Goal: Information Seeking & Learning: Learn about a topic

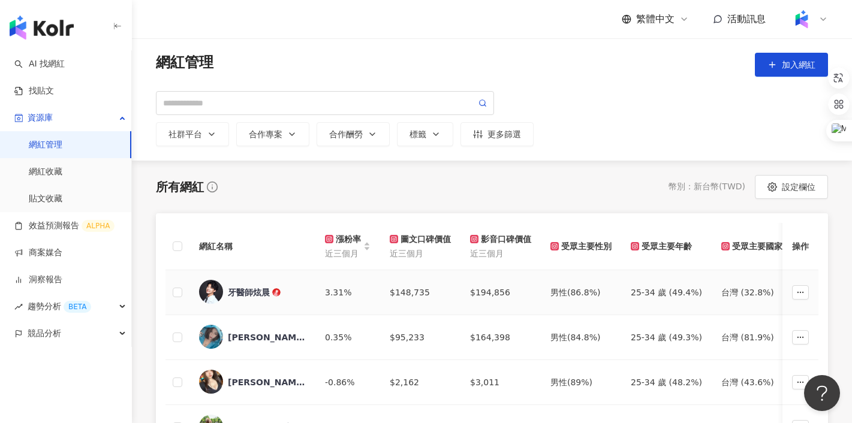
click at [255, 292] on div "牙醫師炫晨" at bounding box center [249, 293] width 42 height 12
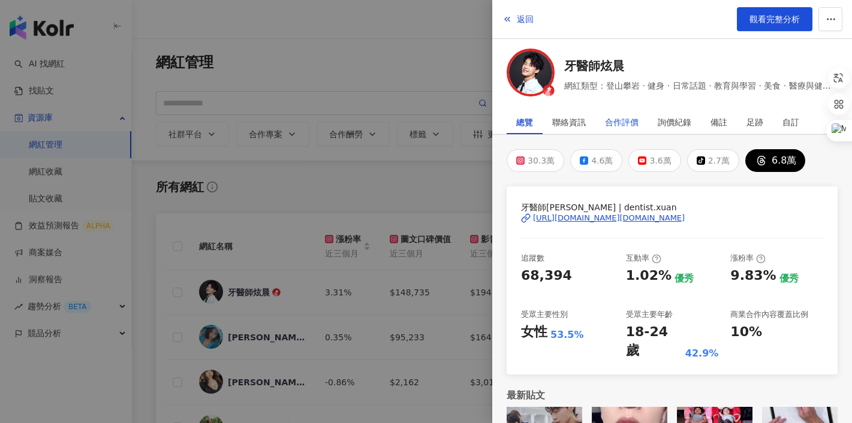
click at [624, 127] on div "合作評價" at bounding box center [622, 122] width 34 height 24
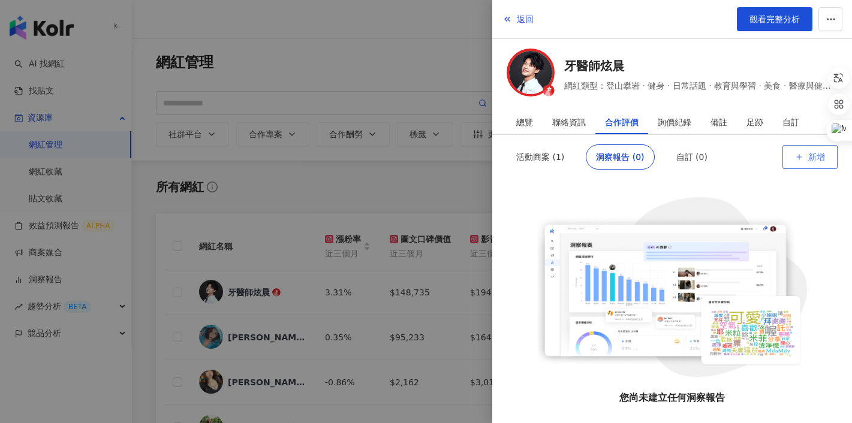
click at [795, 159] on icon "button" at bounding box center [799, 157] width 8 height 8
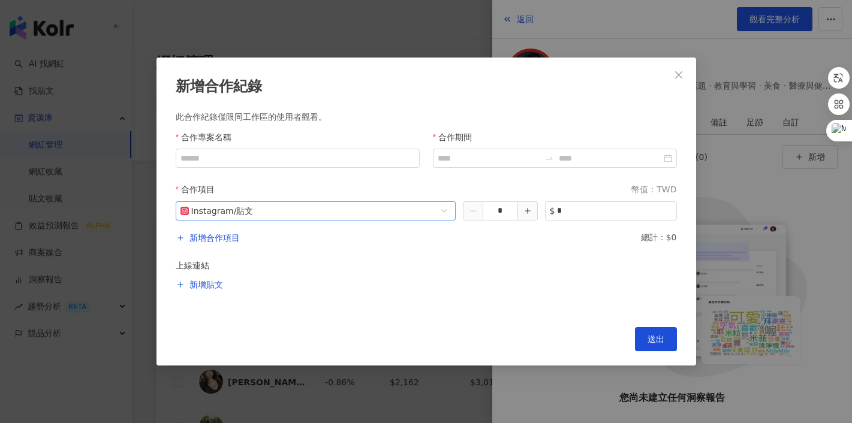
click at [293, 210] on span "Instagram / 貼文" at bounding box center [315, 211] width 271 height 18
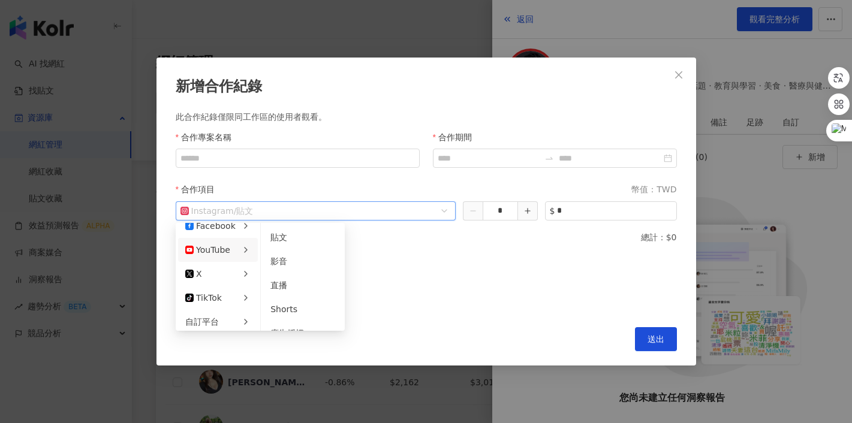
scroll to position [41, 0]
click at [471, 271] on label "上線連結" at bounding box center [426, 265] width 501 height 13
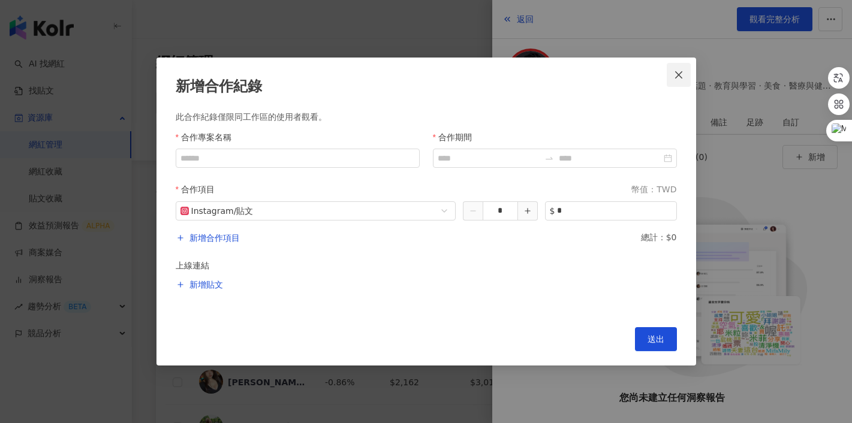
click at [681, 73] on icon "close" at bounding box center [678, 74] width 7 height 7
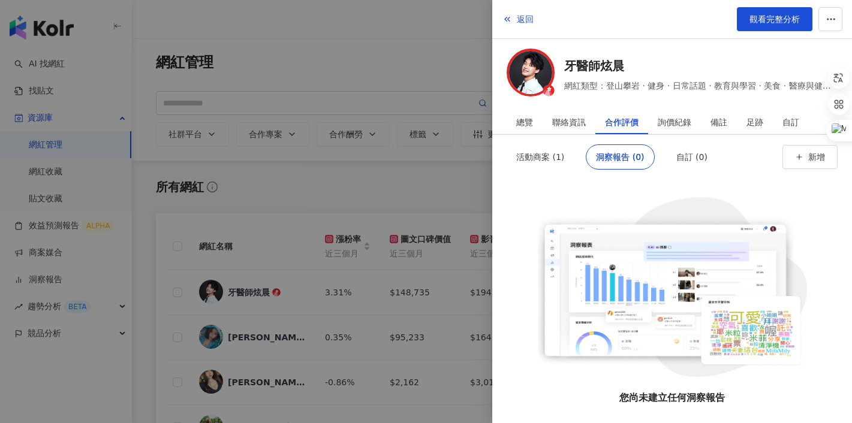
click at [264, 136] on div at bounding box center [426, 211] width 852 height 423
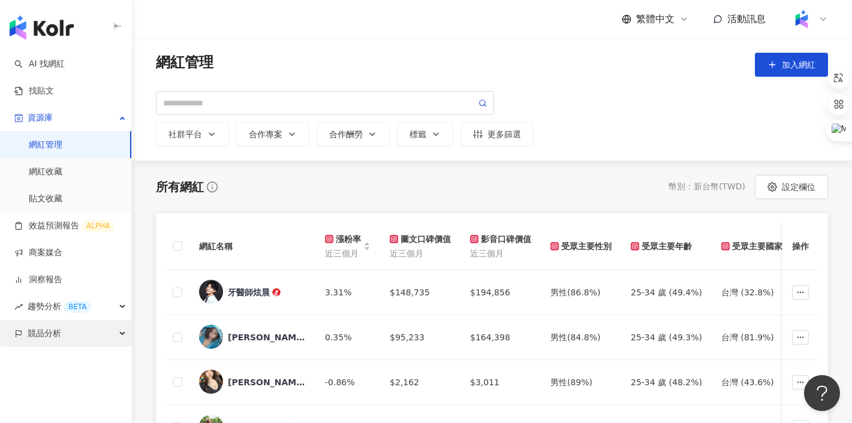
click at [44, 333] on span "競品分析" at bounding box center [45, 333] width 34 height 27
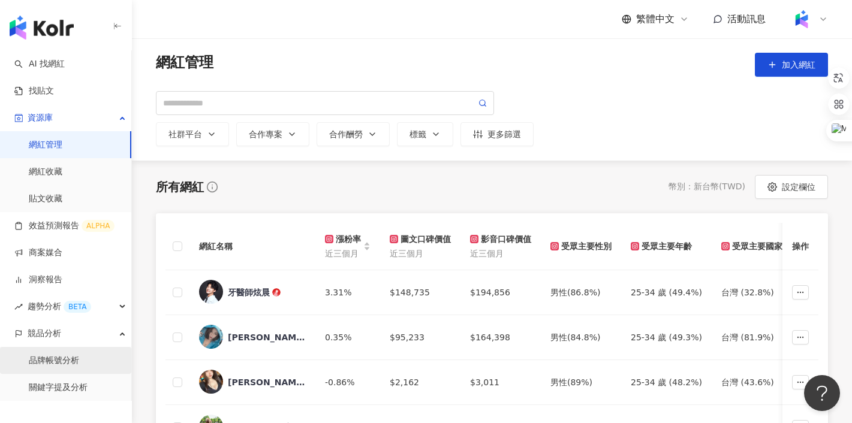
click at [45, 366] on link "品牌帳號分析" at bounding box center [54, 361] width 50 height 12
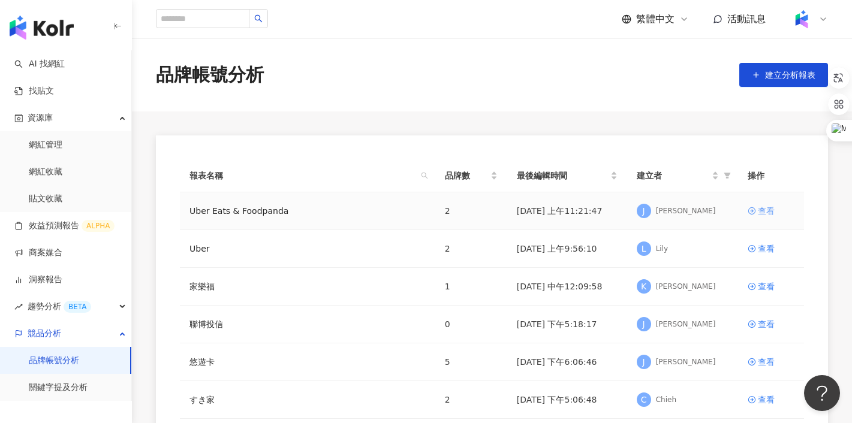
click at [769, 207] on div "查看" at bounding box center [766, 210] width 17 height 13
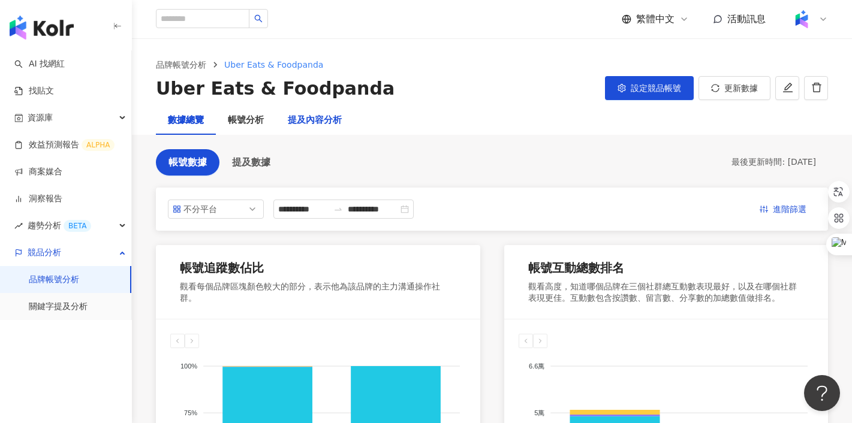
click at [310, 121] on div "提及內容分析" at bounding box center [315, 120] width 54 height 14
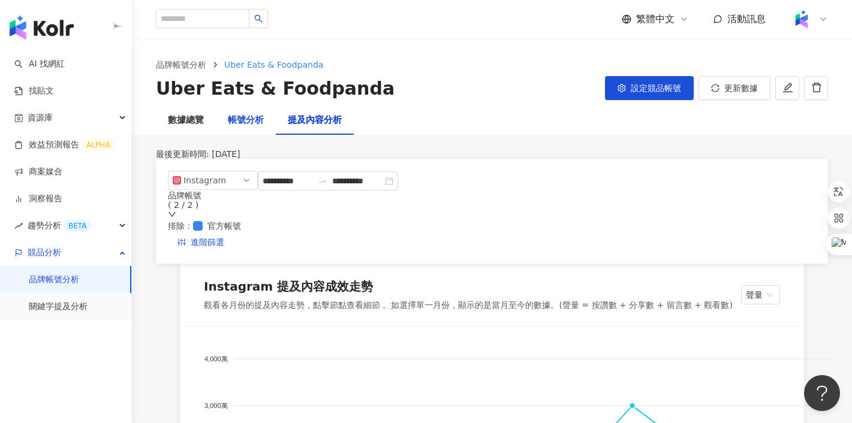
click at [246, 123] on div "帳號分析" at bounding box center [246, 120] width 36 height 14
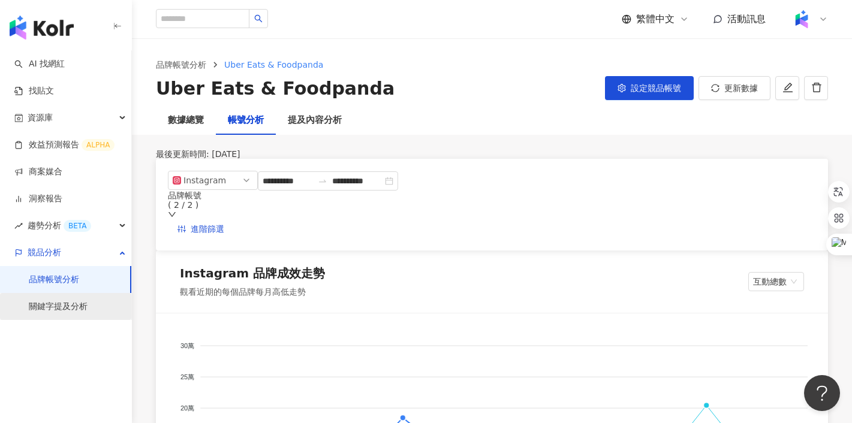
click at [58, 306] on link "關鍵字提及分析" at bounding box center [58, 307] width 59 height 12
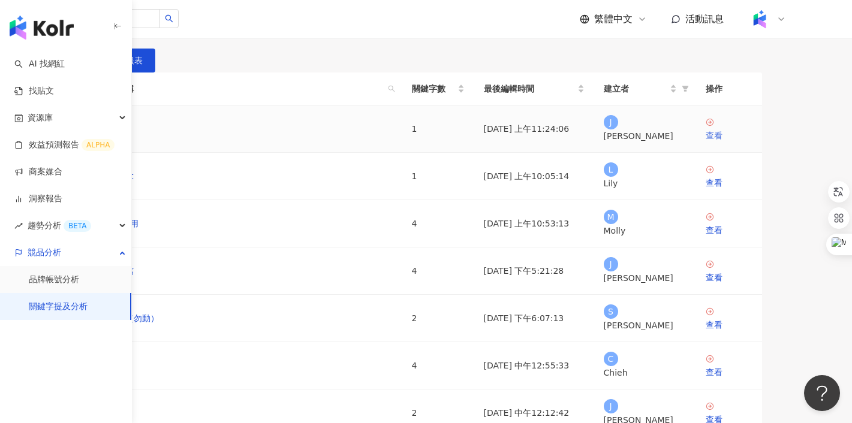
click at [753, 142] on div "查看" at bounding box center [729, 135] width 47 height 13
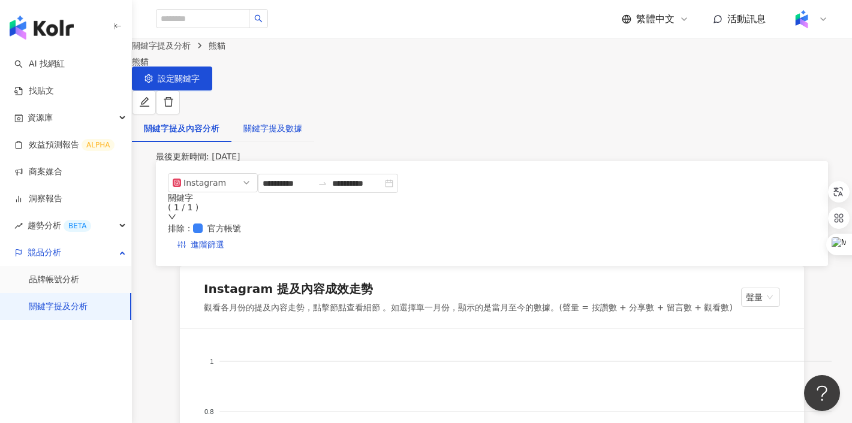
click at [302, 122] on div "關鍵字提及數據" at bounding box center [272, 128] width 59 height 13
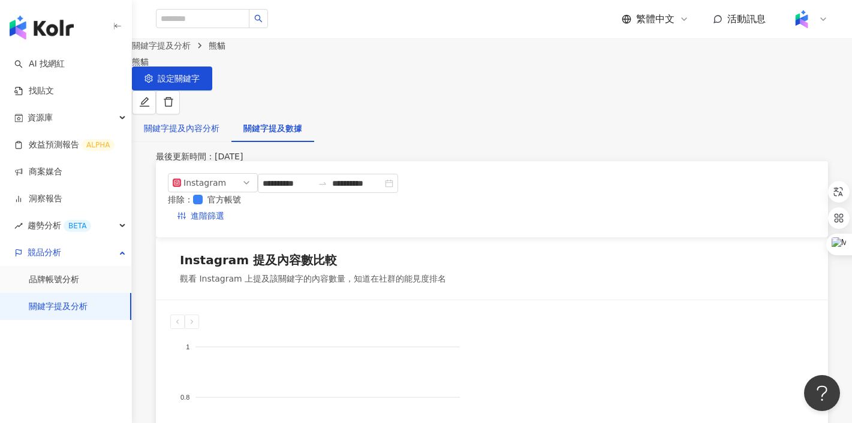
click at [207, 122] on div "關鍵字提及內容分析" at bounding box center [182, 128] width 76 height 13
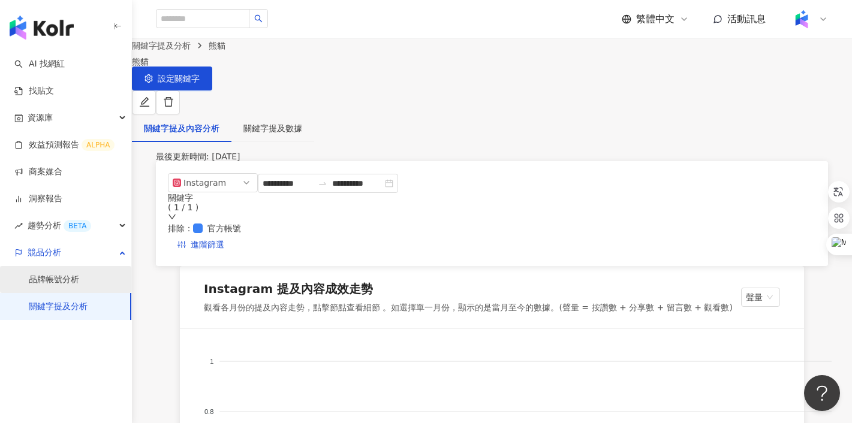
click at [79, 282] on link "品牌帳號分析" at bounding box center [54, 280] width 50 height 12
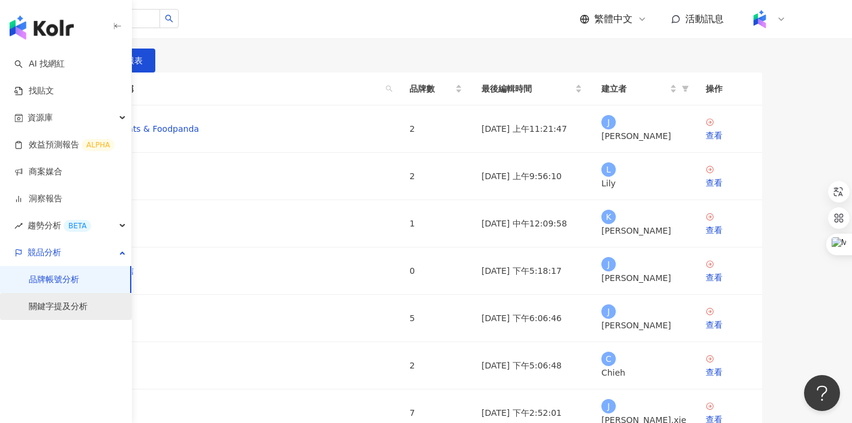
click at [70, 308] on link "關鍵字提及分析" at bounding box center [58, 307] width 59 height 12
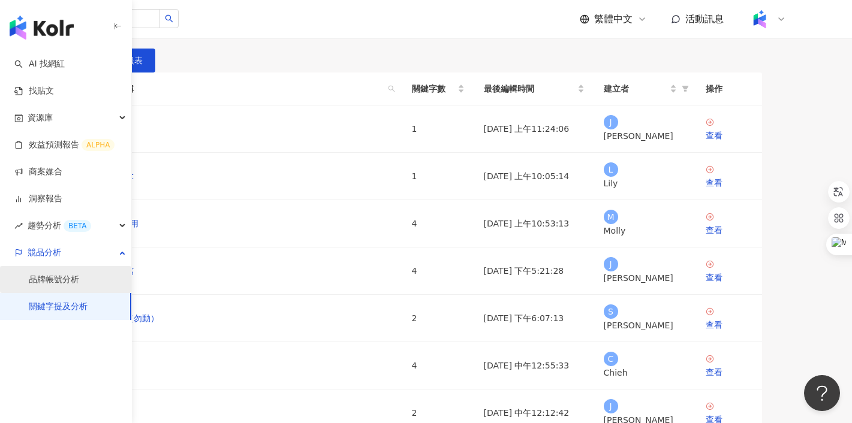
click at [55, 286] on link "品牌帳號分析" at bounding box center [54, 280] width 50 height 12
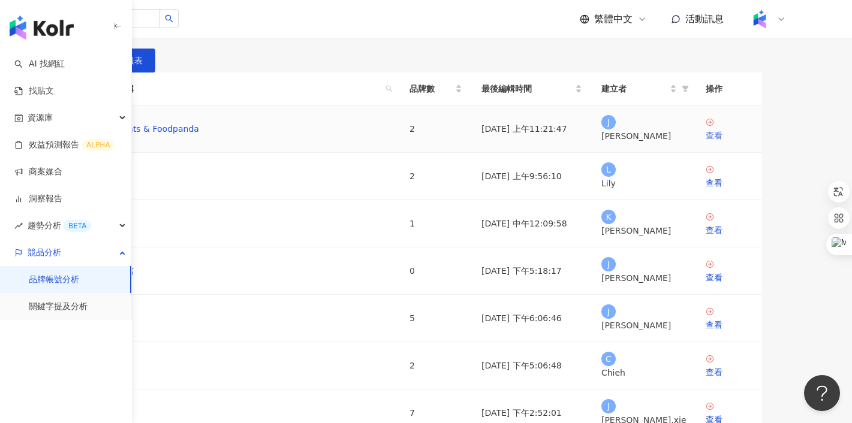
click at [753, 142] on div "查看" at bounding box center [729, 135] width 47 height 13
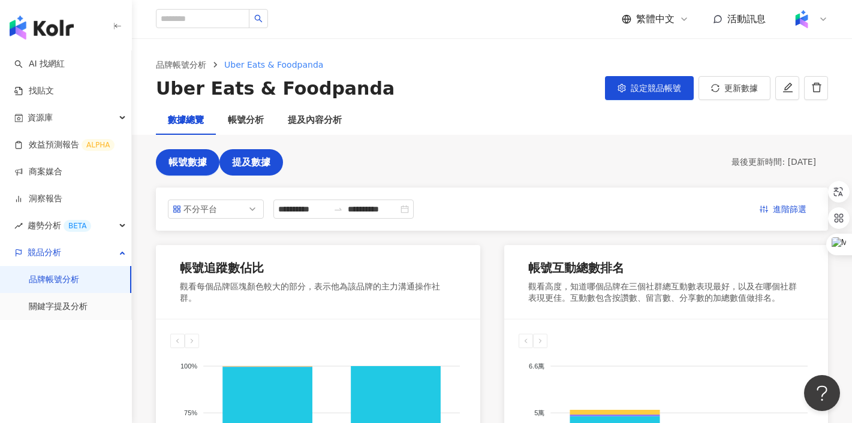
click at [260, 168] on span "提及數據" at bounding box center [251, 162] width 38 height 11
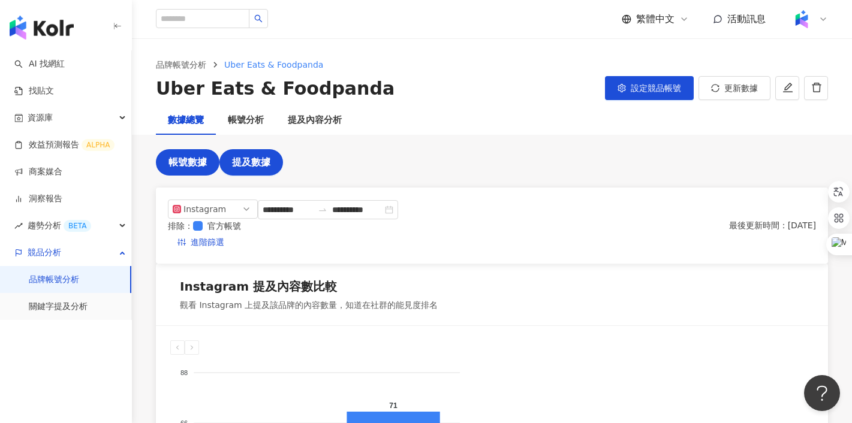
click at [183, 164] on span "帳號數據" at bounding box center [187, 162] width 38 height 11
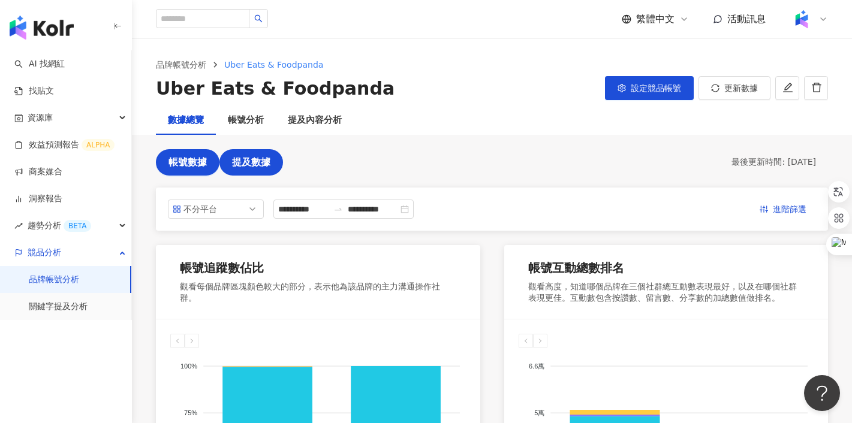
click at [252, 164] on span "提及數據" at bounding box center [251, 162] width 38 height 11
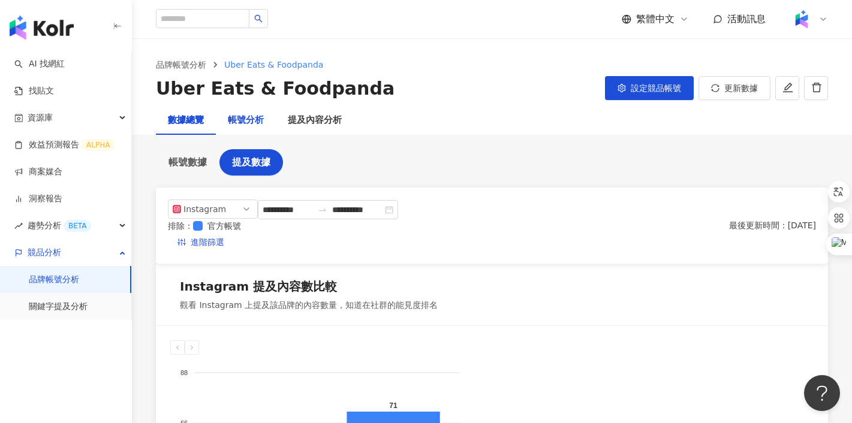
click at [245, 114] on div "帳號分析" at bounding box center [246, 120] width 36 height 14
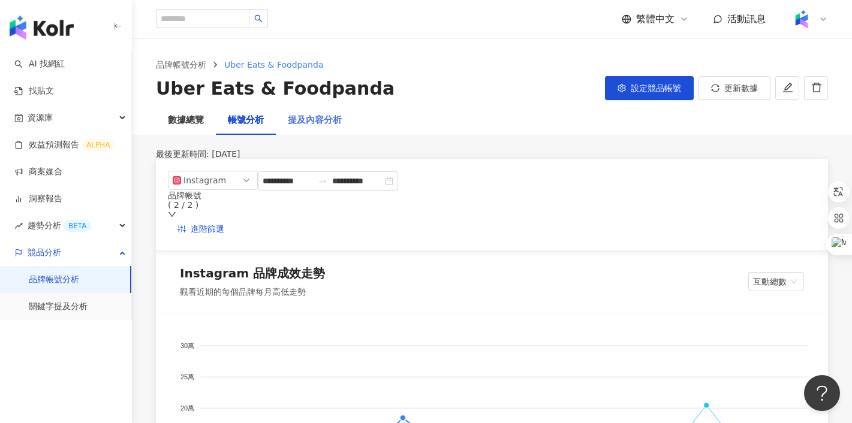
click at [312, 110] on div "提及內容分析" at bounding box center [315, 120] width 78 height 29
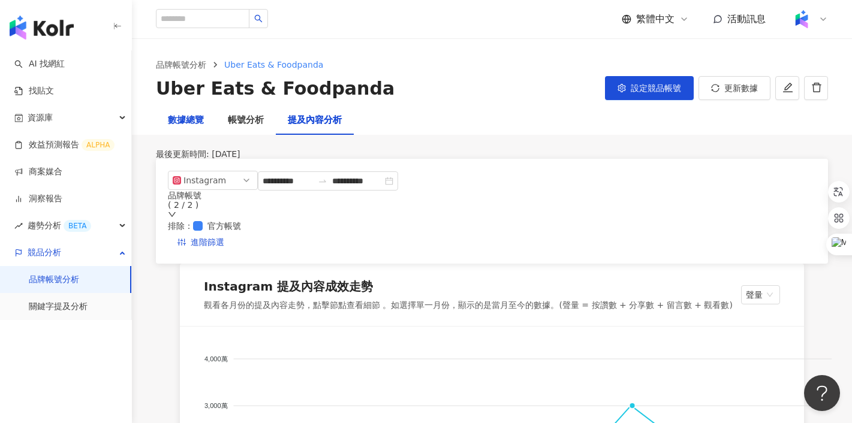
click at [192, 115] on div "數據總覽" at bounding box center [186, 120] width 36 height 14
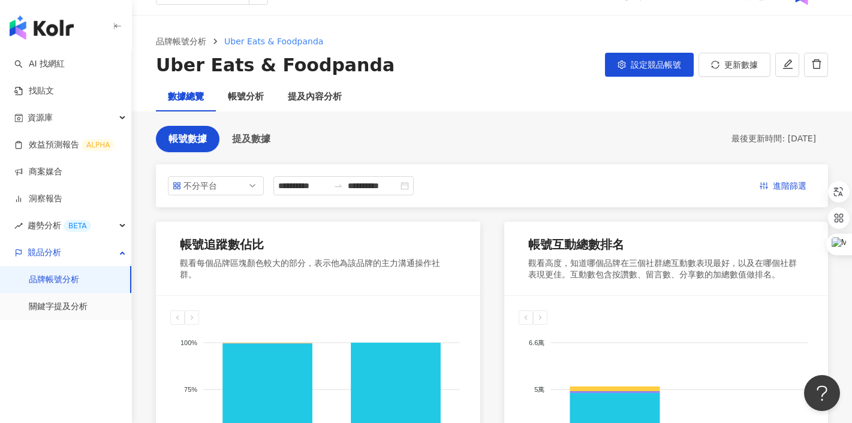
scroll to position [16, 0]
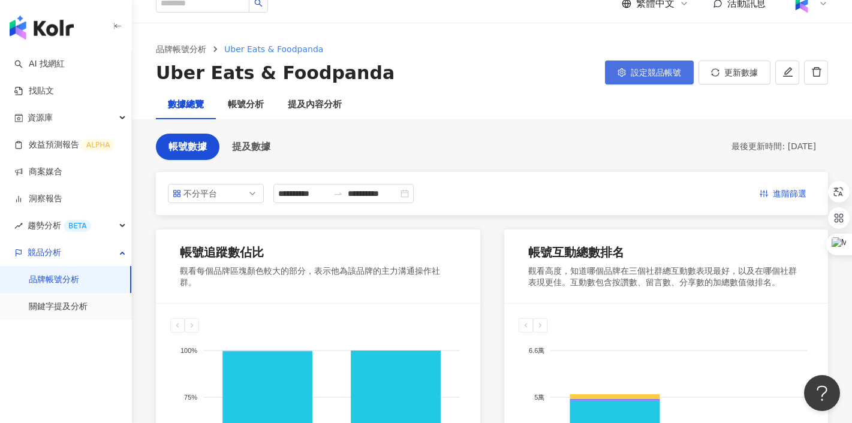
click at [655, 69] on span "設定競品帳號" at bounding box center [656, 73] width 50 height 10
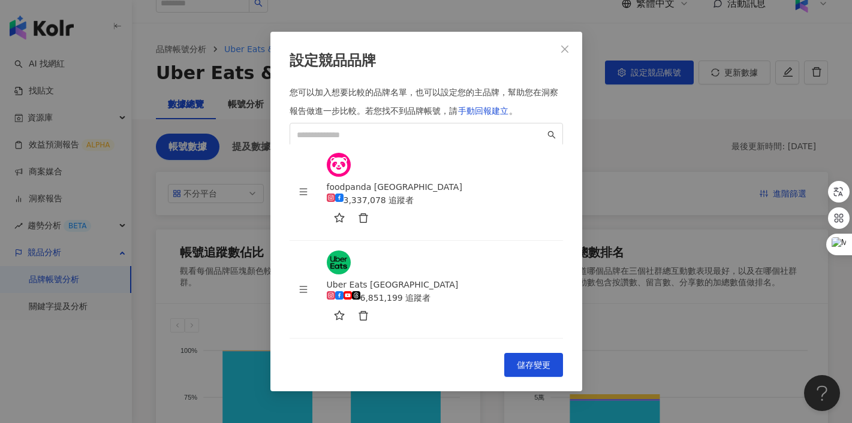
click at [617, 159] on div "設定競品品牌 您可以加入想要比較的品牌名單，也可以設定您的主品牌，幫助您在洞察報告做進一步比較。 若您找不到品牌帳號，請 手動回報建立 。 foodpanda…" at bounding box center [426, 211] width 852 height 423
click at [566, 53] on icon "close" at bounding box center [565, 49] width 10 height 10
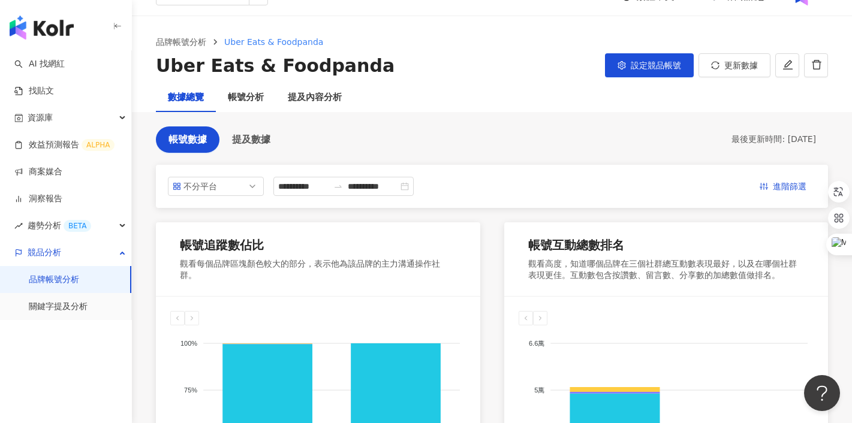
scroll to position [0, 0]
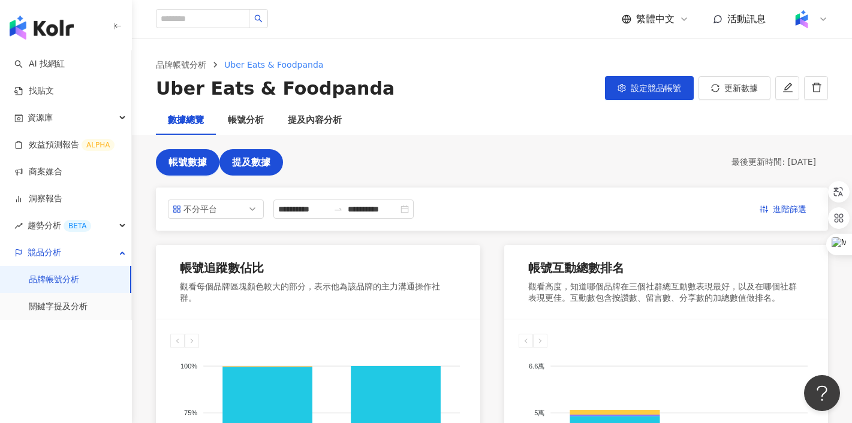
click at [254, 167] on span "提及數據" at bounding box center [251, 162] width 38 height 11
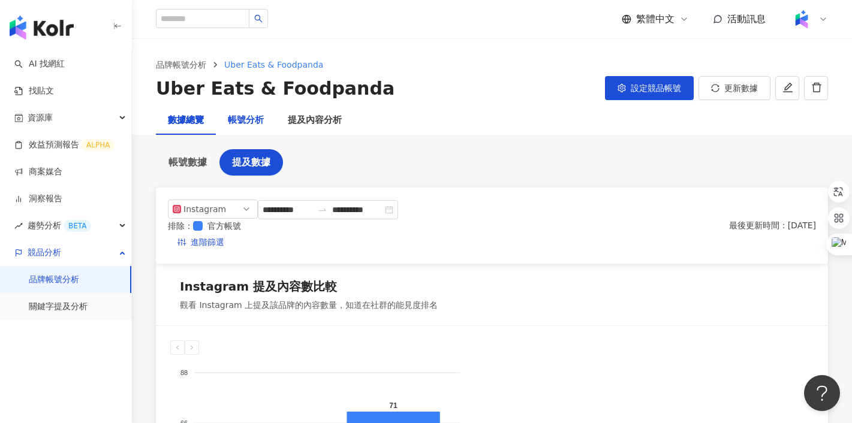
click at [257, 124] on div "帳號分析" at bounding box center [246, 120] width 36 height 14
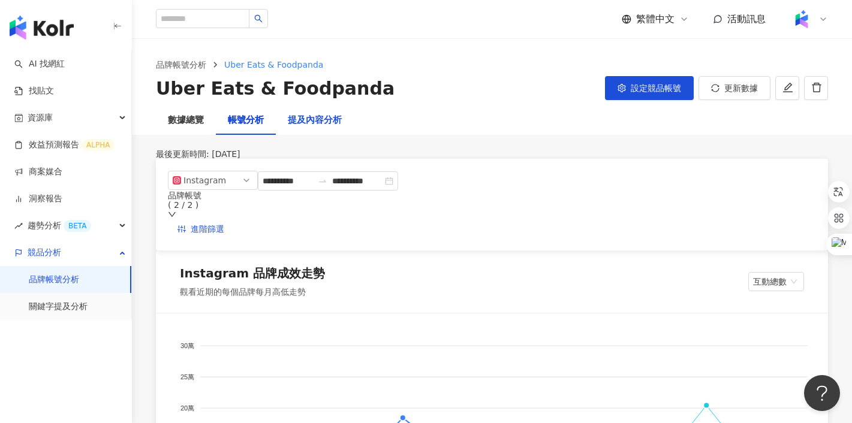
click at [323, 122] on div "提及內容分析" at bounding box center [315, 120] width 54 height 14
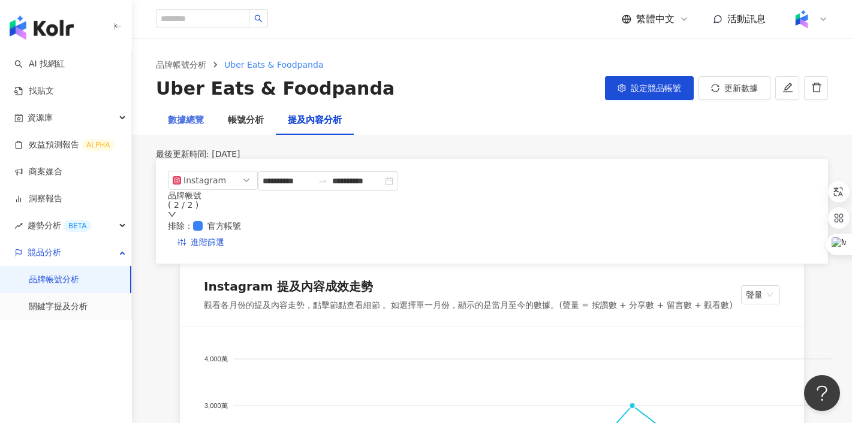
click at [194, 128] on div "數據總覽" at bounding box center [186, 120] width 60 height 29
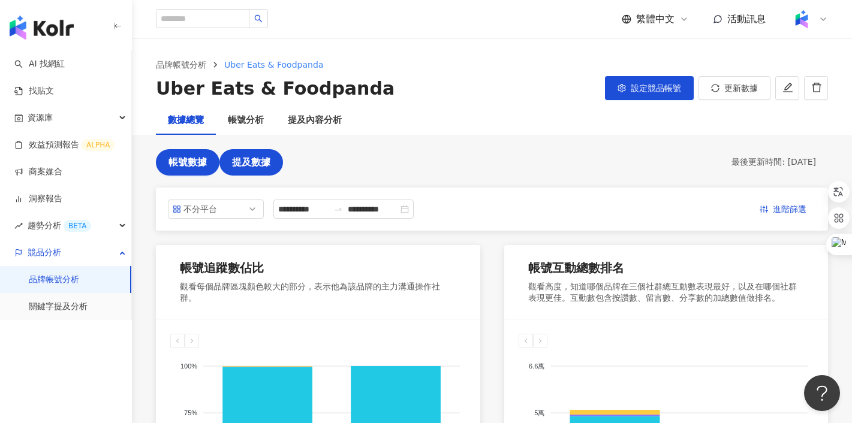
click at [263, 160] on span "提及數據" at bounding box center [251, 162] width 38 height 11
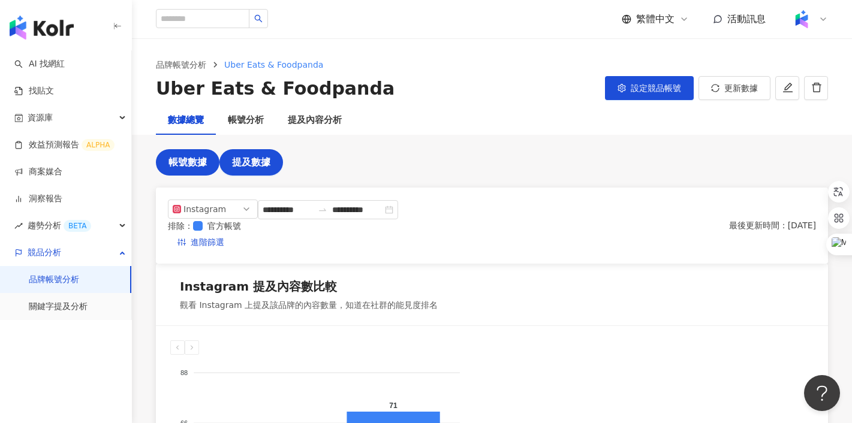
click at [186, 163] on span "帳號數據" at bounding box center [187, 162] width 38 height 11
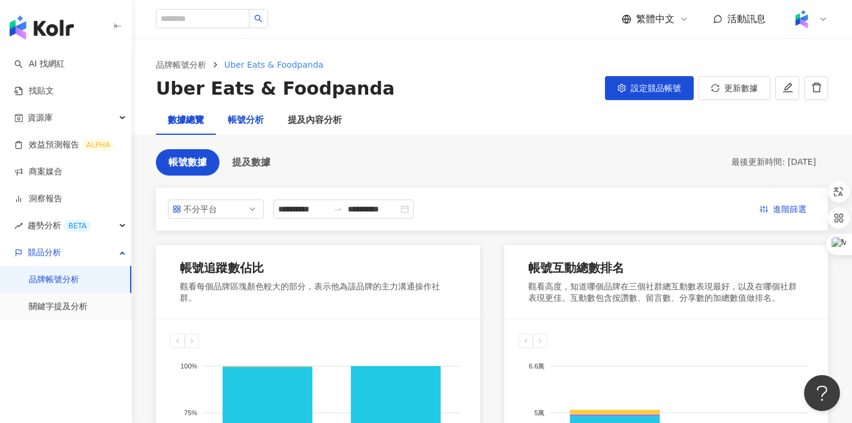
click at [237, 125] on div "帳號分析" at bounding box center [246, 120] width 36 height 14
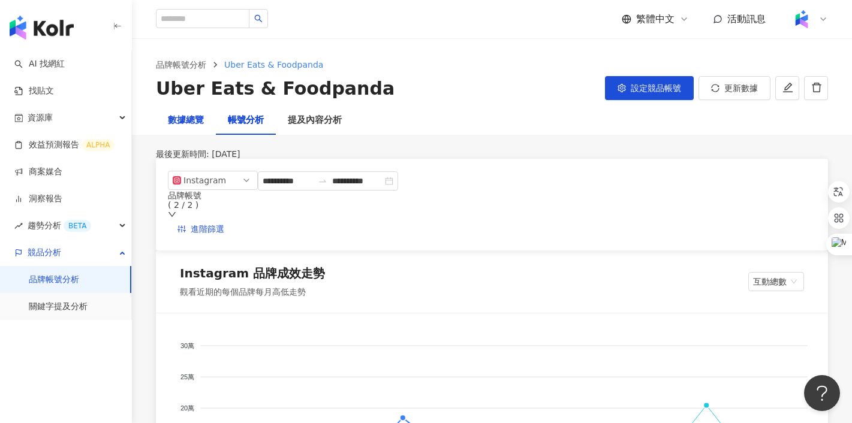
click at [197, 124] on div "數據總覽" at bounding box center [186, 120] width 36 height 14
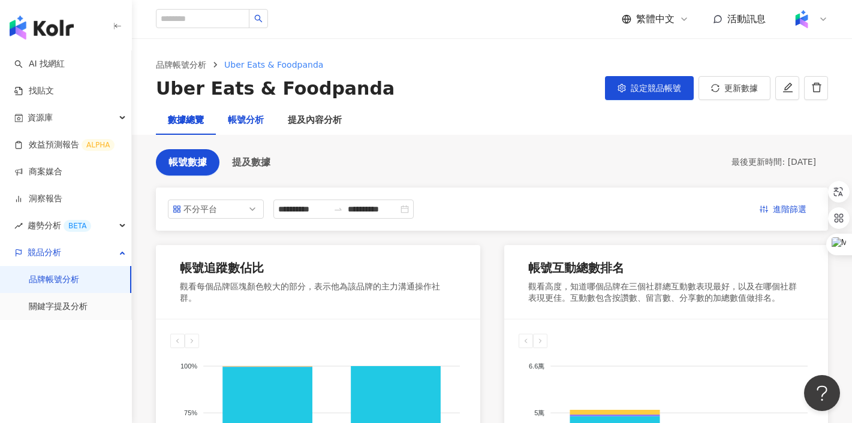
click at [254, 120] on div "帳號分析" at bounding box center [246, 120] width 36 height 14
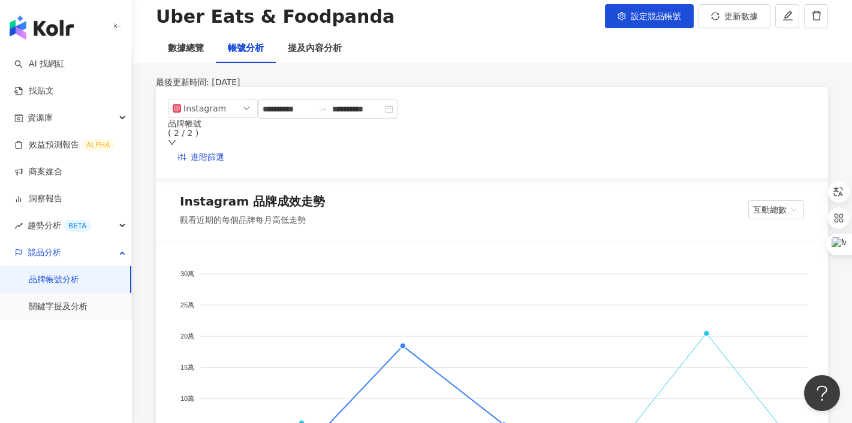
scroll to position [51, 0]
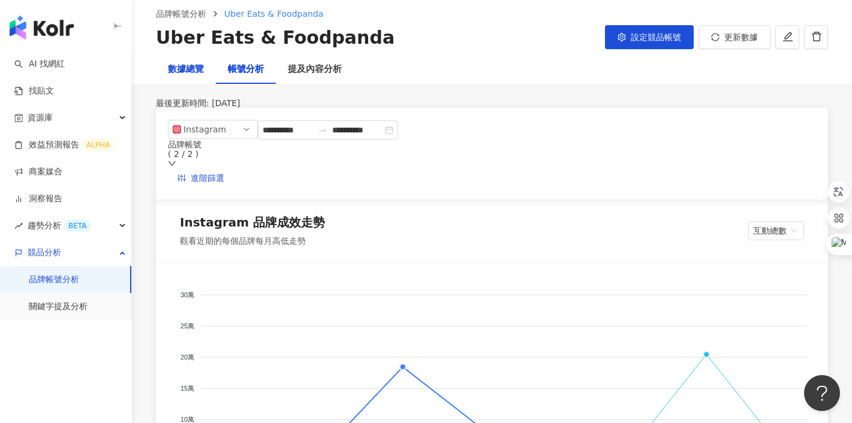
click at [186, 72] on div "數據總覽" at bounding box center [186, 69] width 36 height 14
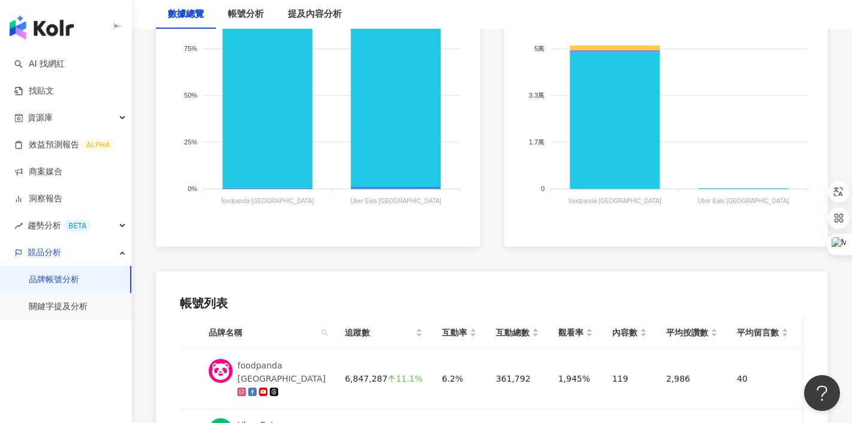
scroll to position [113, 0]
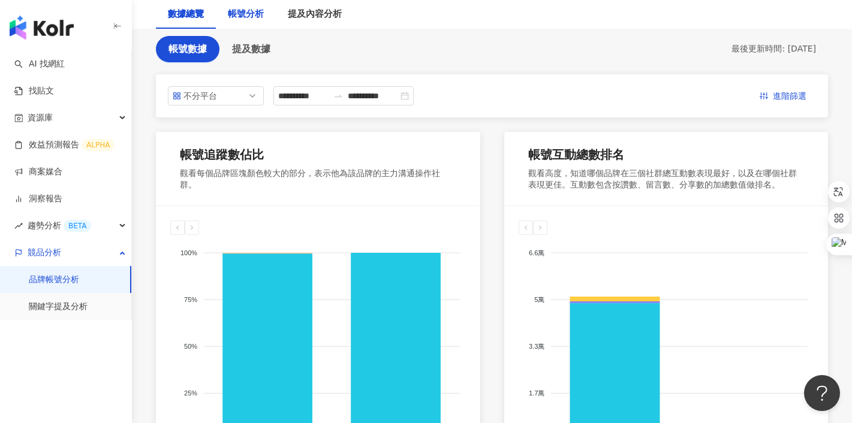
click at [251, 11] on div "帳號分析" at bounding box center [246, 14] width 36 height 14
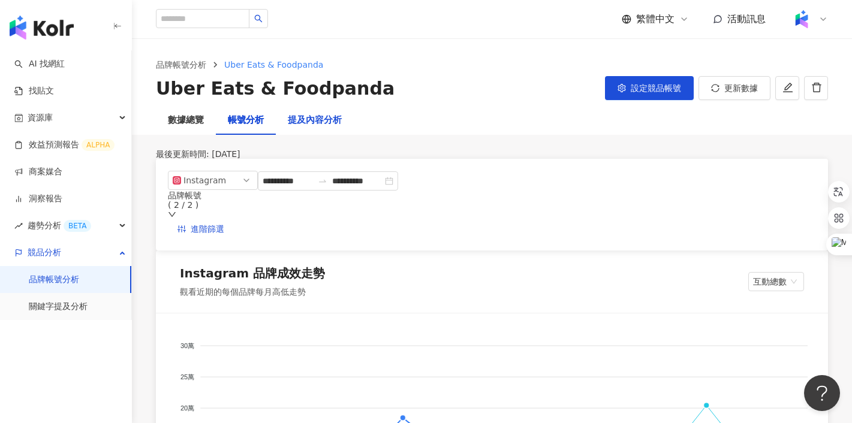
click at [309, 122] on div "提及內容分析" at bounding box center [315, 120] width 54 height 14
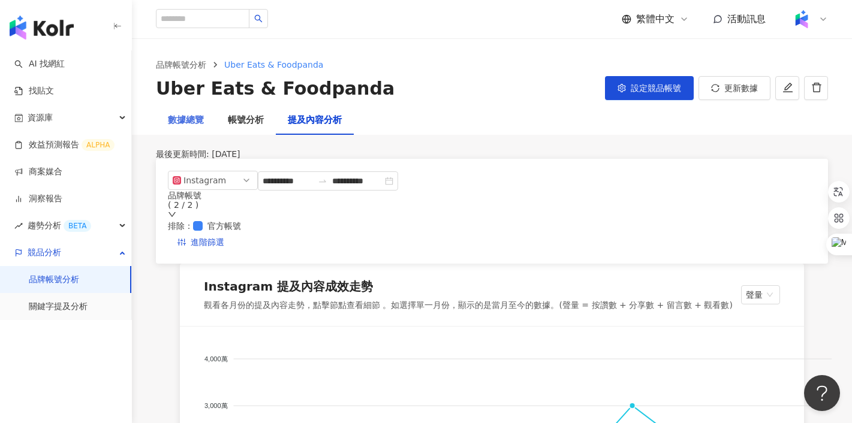
click at [182, 112] on div "數據總覽" at bounding box center [186, 120] width 60 height 29
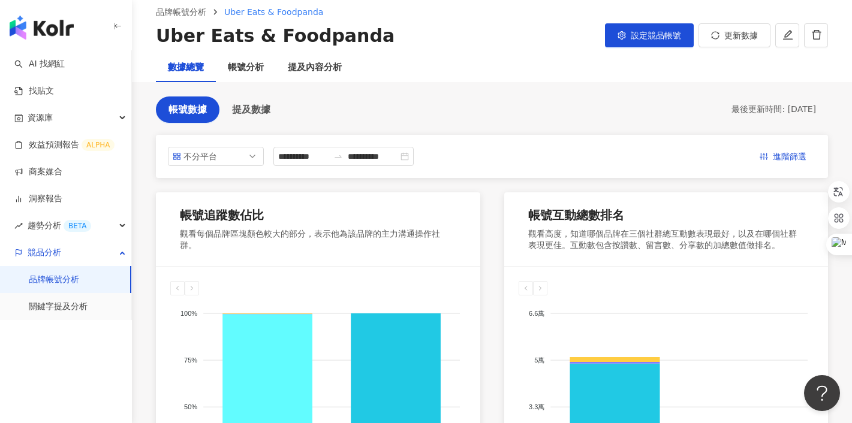
scroll to position [52, 0]
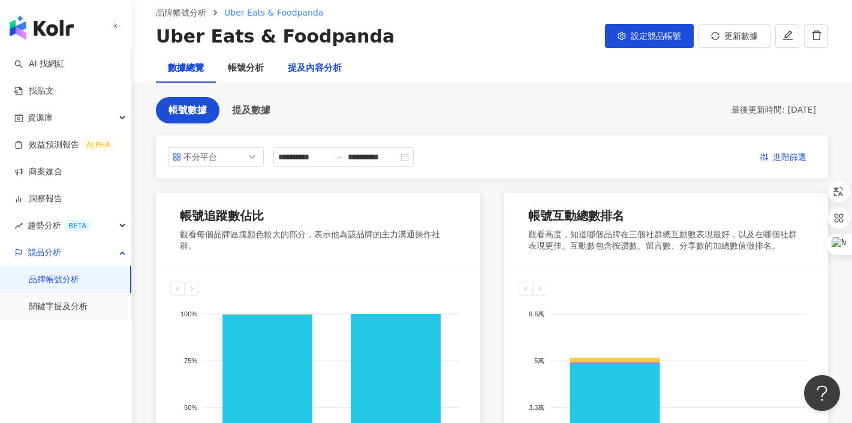
click at [318, 71] on div "提及內容分析" at bounding box center [315, 68] width 54 height 14
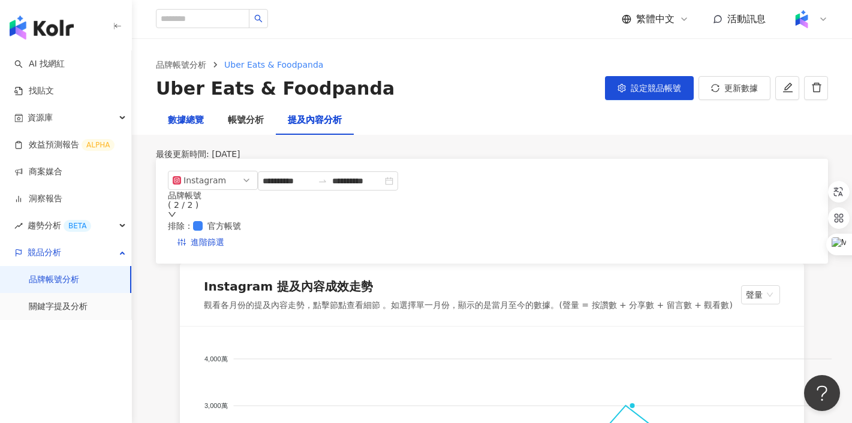
click at [203, 120] on div "數據總覽" at bounding box center [186, 120] width 36 height 14
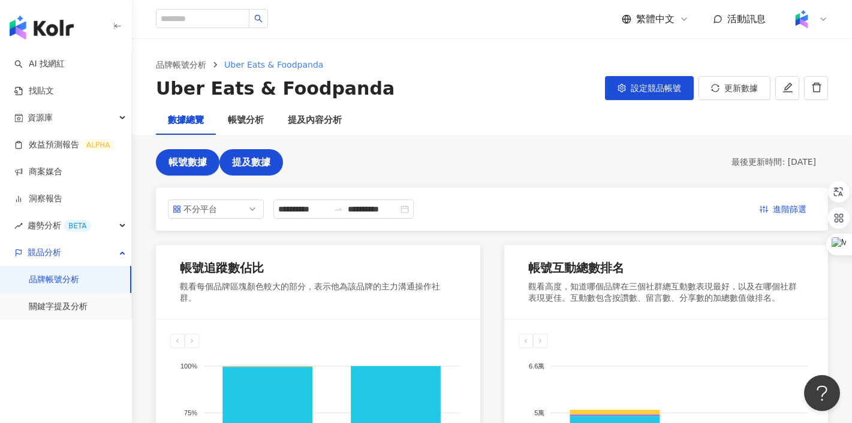
click at [258, 158] on span "提及數據" at bounding box center [251, 162] width 38 height 11
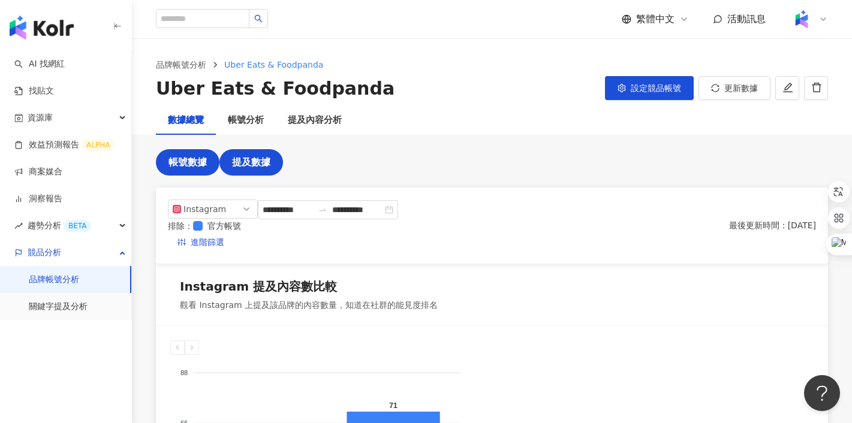
click at [201, 159] on span "帳號數據" at bounding box center [187, 162] width 38 height 11
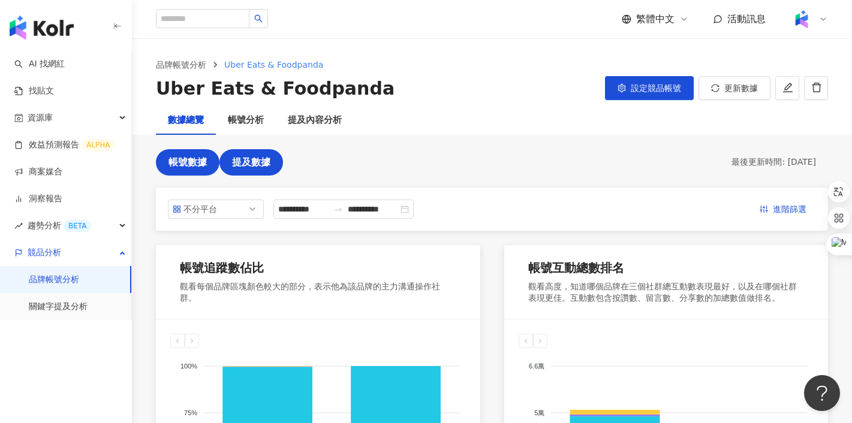
click at [257, 165] on span "提及數據" at bounding box center [251, 162] width 38 height 11
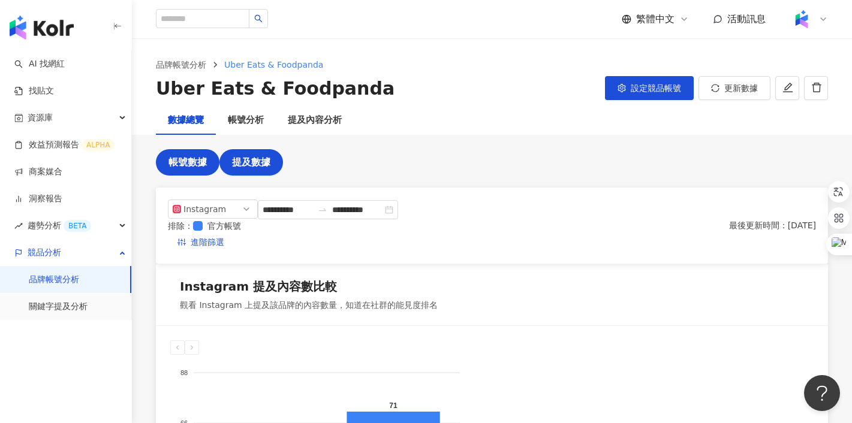
click at [194, 168] on span "帳號數據" at bounding box center [187, 162] width 38 height 11
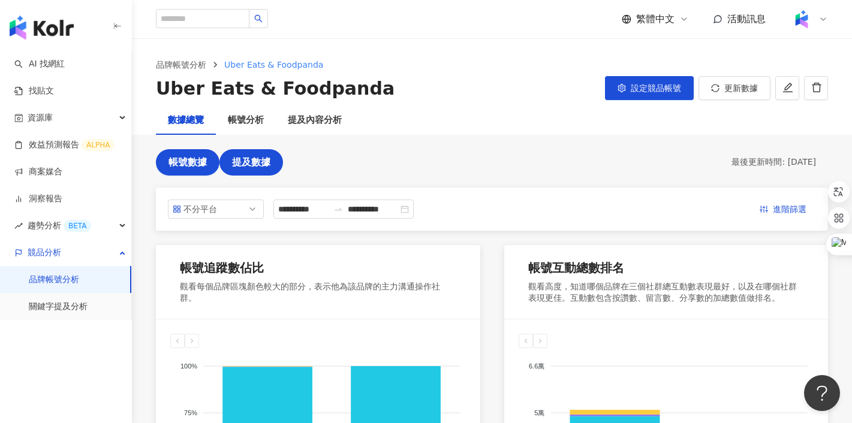
click at [243, 164] on span "提及數據" at bounding box center [251, 162] width 38 height 11
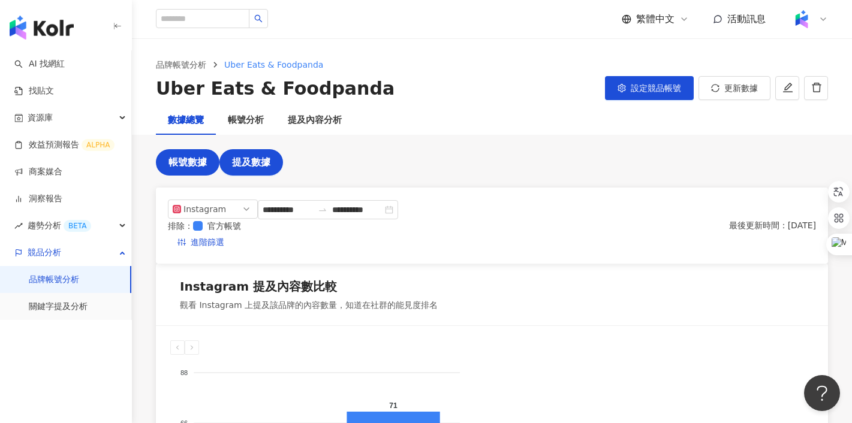
click at [185, 161] on span "帳號數據" at bounding box center [187, 162] width 38 height 11
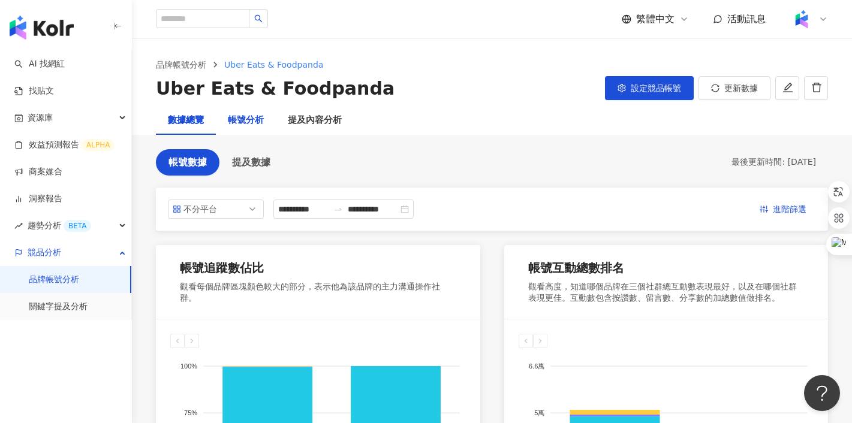
click at [242, 118] on div "帳號分析" at bounding box center [246, 120] width 36 height 14
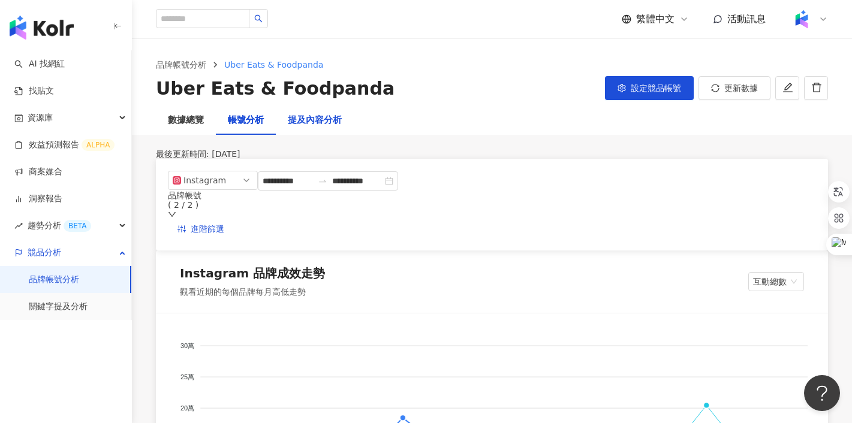
click at [302, 121] on div "提及內容分析" at bounding box center [315, 120] width 54 height 14
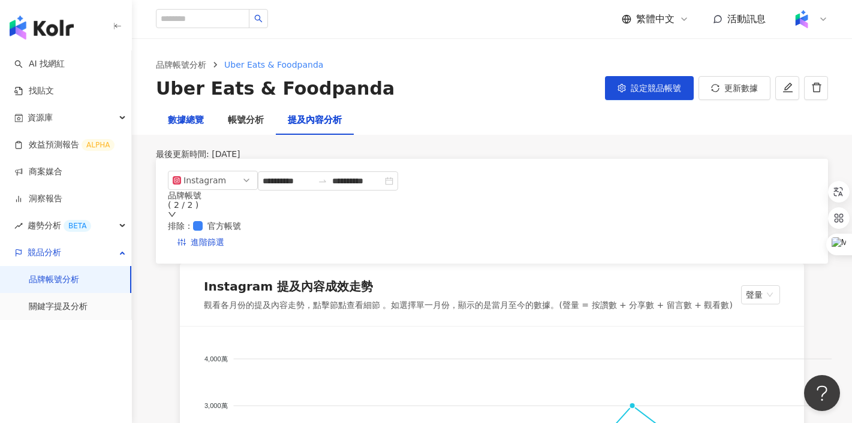
click at [181, 116] on div "數據總覽" at bounding box center [186, 120] width 36 height 14
